Goal: Find specific page/section: Find specific page/section

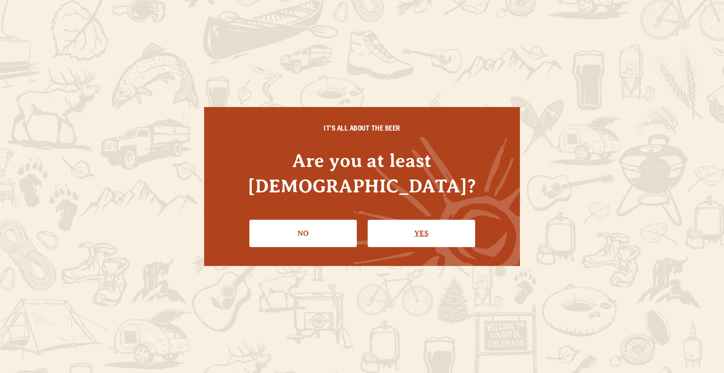
click at [410, 220] on link "Yes" at bounding box center [422, 233] width 108 height 27
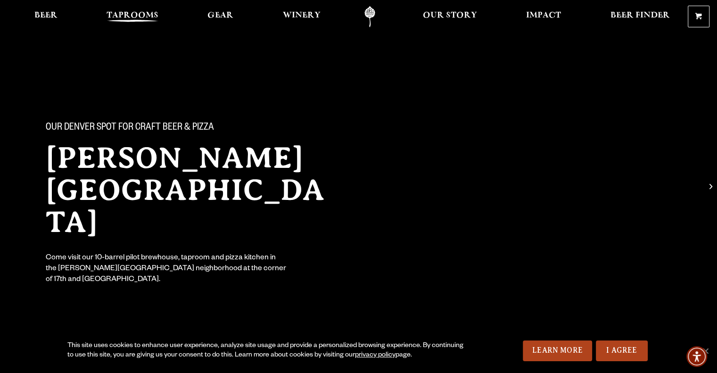
click at [124, 17] on span "Taprooms" at bounding box center [133, 16] width 52 height 8
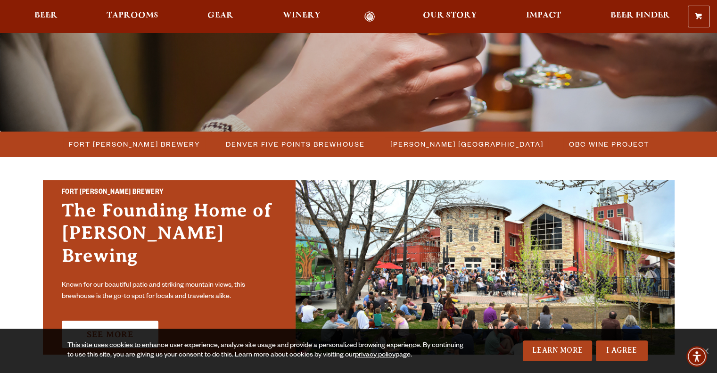
scroll to position [177, 0]
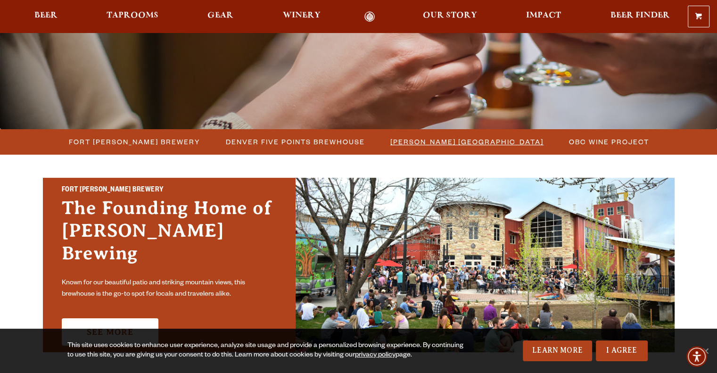
click at [438, 139] on span "[PERSON_NAME] [GEOGRAPHIC_DATA]" at bounding box center [466, 142] width 153 height 14
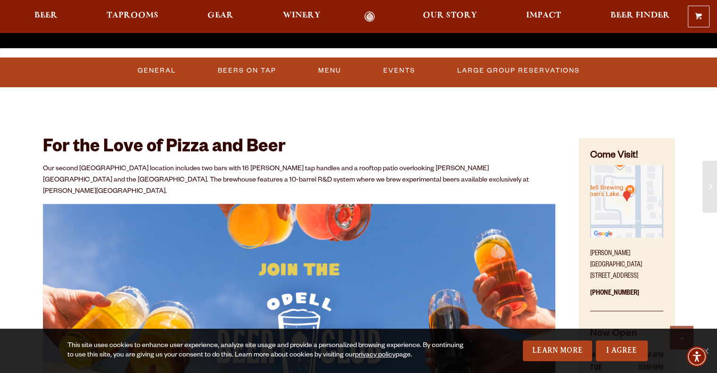
scroll to position [355, 0]
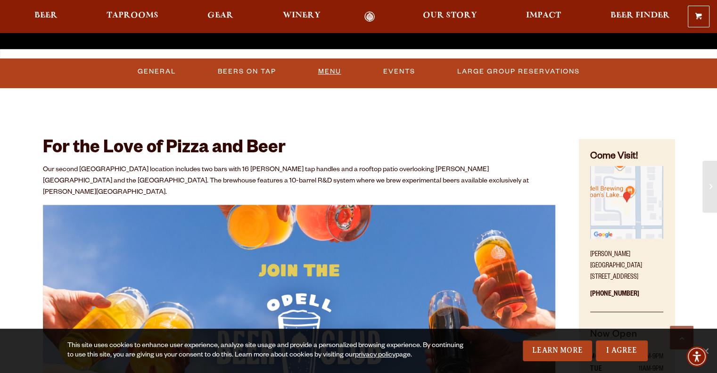
click at [324, 75] on link "Menu" at bounding box center [330, 72] width 31 height 22
